Goal: Information Seeking & Learning: Learn about a topic

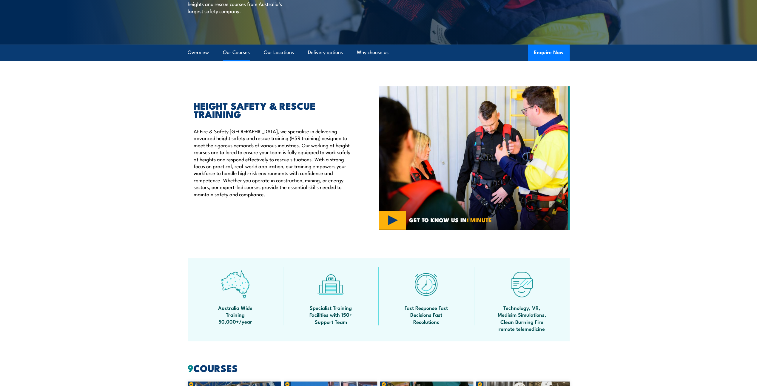
scroll to position [60, 0]
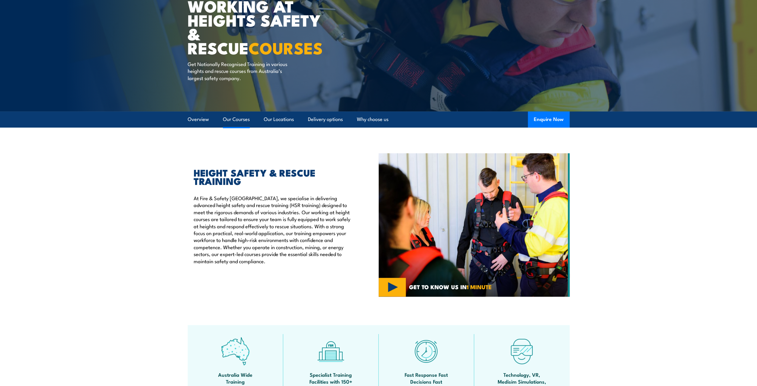
click at [244, 118] on link "Our Courses" at bounding box center [236, 119] width 27 height 16
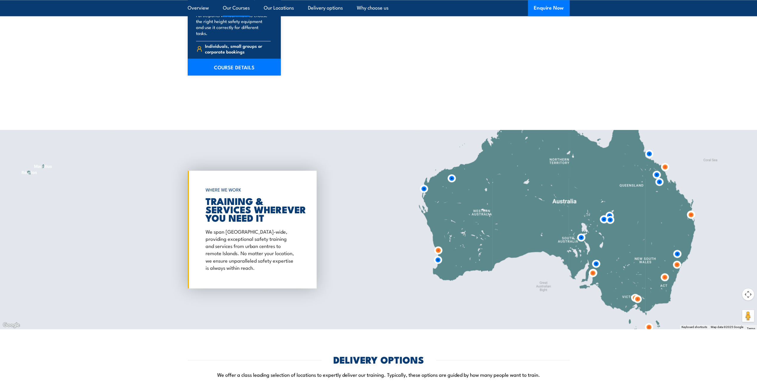
scroll to position [865, 0]
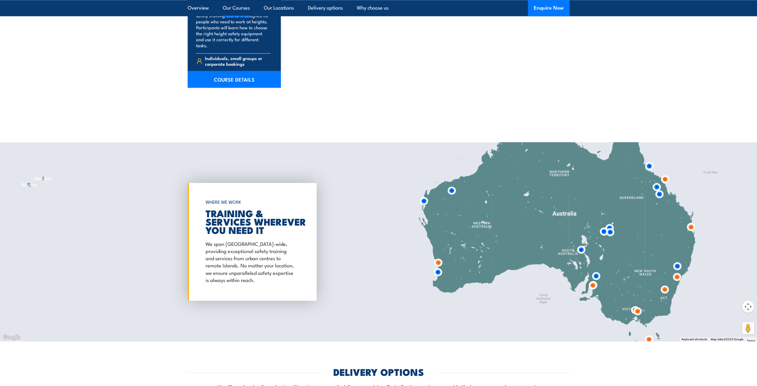
click at [439, 266] on img at bounding box center [438, 271] width 11 height 11
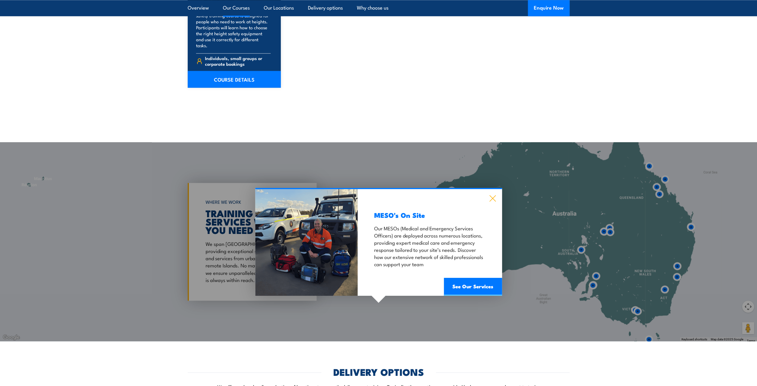
click at [495, 195] on icon at bounding box center [492, 198] width 7 height 7
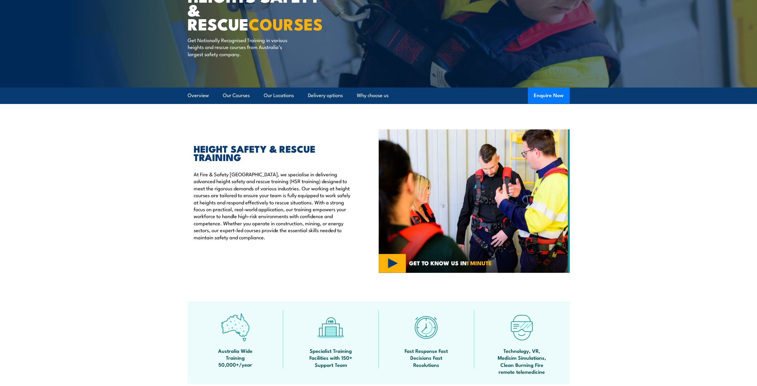
scroll to position [72, 0]
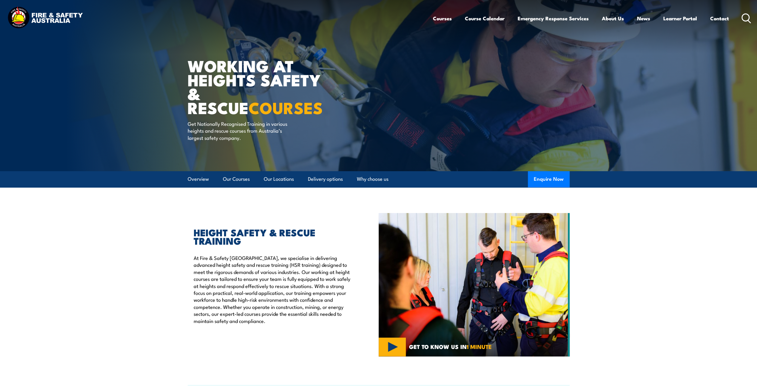
click at [261, 174] on li "Our Locations" at bounding box center [276, 179] width 35 height 16
click at [748, 16] on icon at bounding box center [747, 18] width 10 height 10
click at [747, 16] on icon at bounding box center [747, 18] width 10 height 10
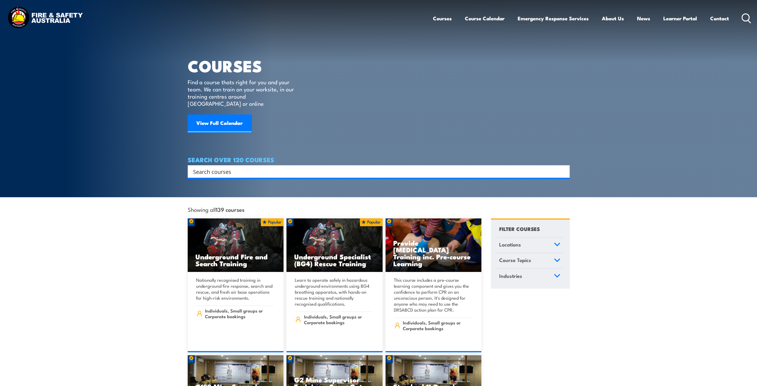
click at [265, 167] on input "Search input" at bounding box center [375, 171] width 364 height 9
paste input "RIIVEH305E"
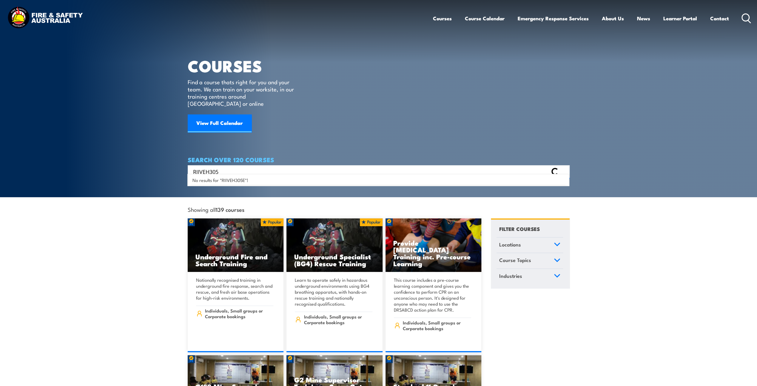
type input "RIIVEH305"
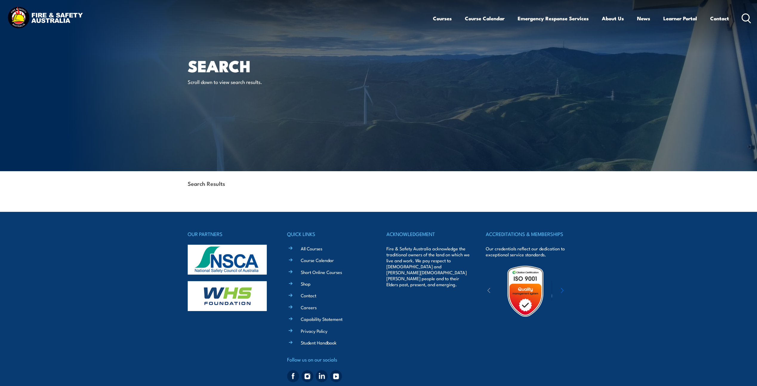
click at [740, 14] on div "Courses Course Calendar Emergency Response Services Services Overview Emergency…" at bounding box center [592, 18] width 319 height 26
click at [744, 18] on icon at bounding box center [747, 18] width 10 height 10
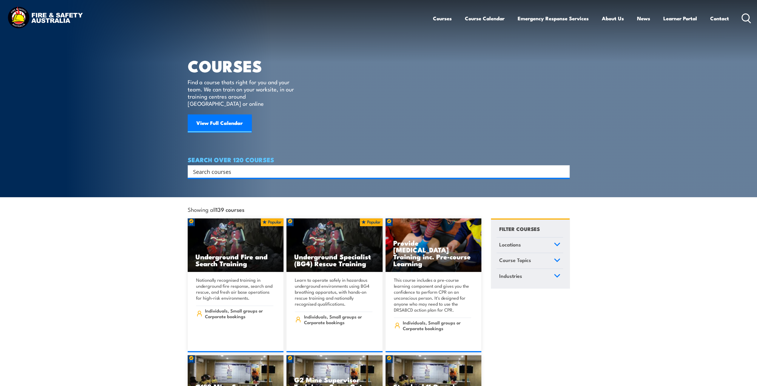
click at [252, 167] on input "Search input" at bounding box center [375, 171] width 364 height 9
type input "4WD"
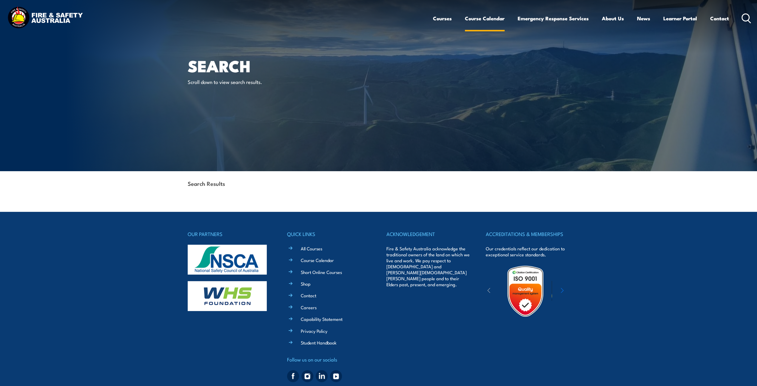
click at [495, 19] on link "Course Calendar" at bounding box center [485, 18] width 40 height 16
